Goal: Task Accomplishment & Management: Use online tool/utility

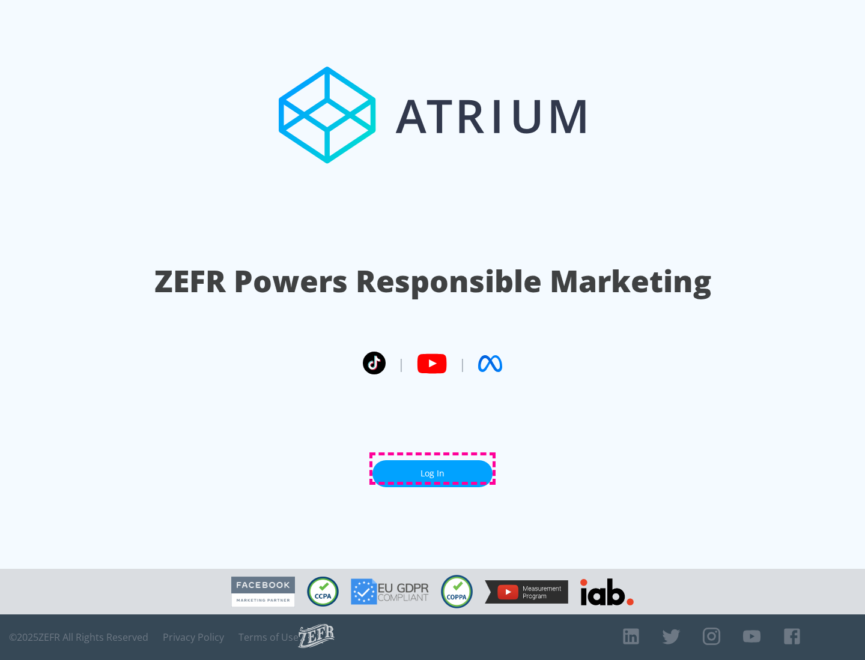
click at [432, 469] on link "Log In" at bounding box center [432, 473] width 120 height 27
